Goal: Check status

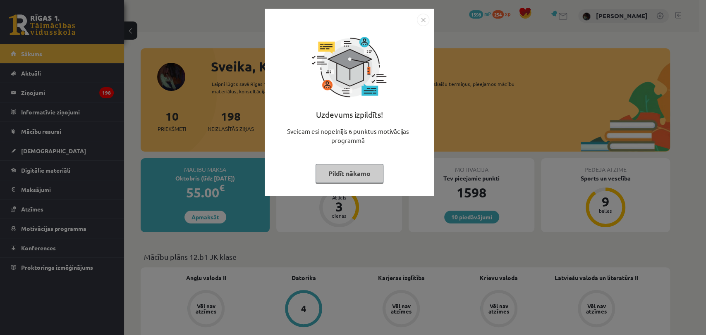
click at [425, 17] on img "Close" at bounding box center [423, 20] width 12 height 12
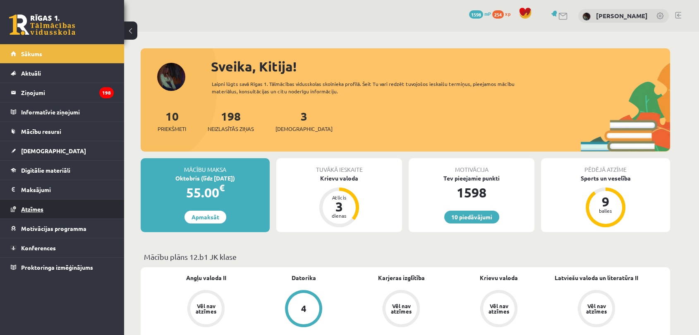
click at [41, 208] on span "Atzīmes" at bounding box center [32, 208] width 22 height 7
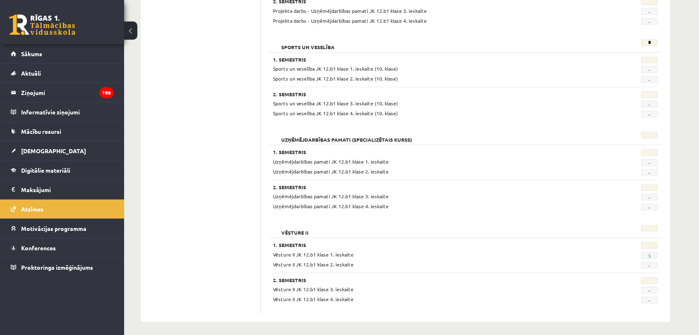
scroll to position [657, 0]
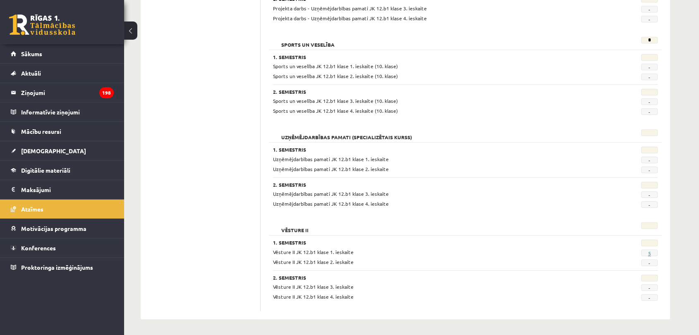
click at [648, 250] on link "5" at bounding box center [648, 253] width 3 height 7
